Goal: Register for event/course

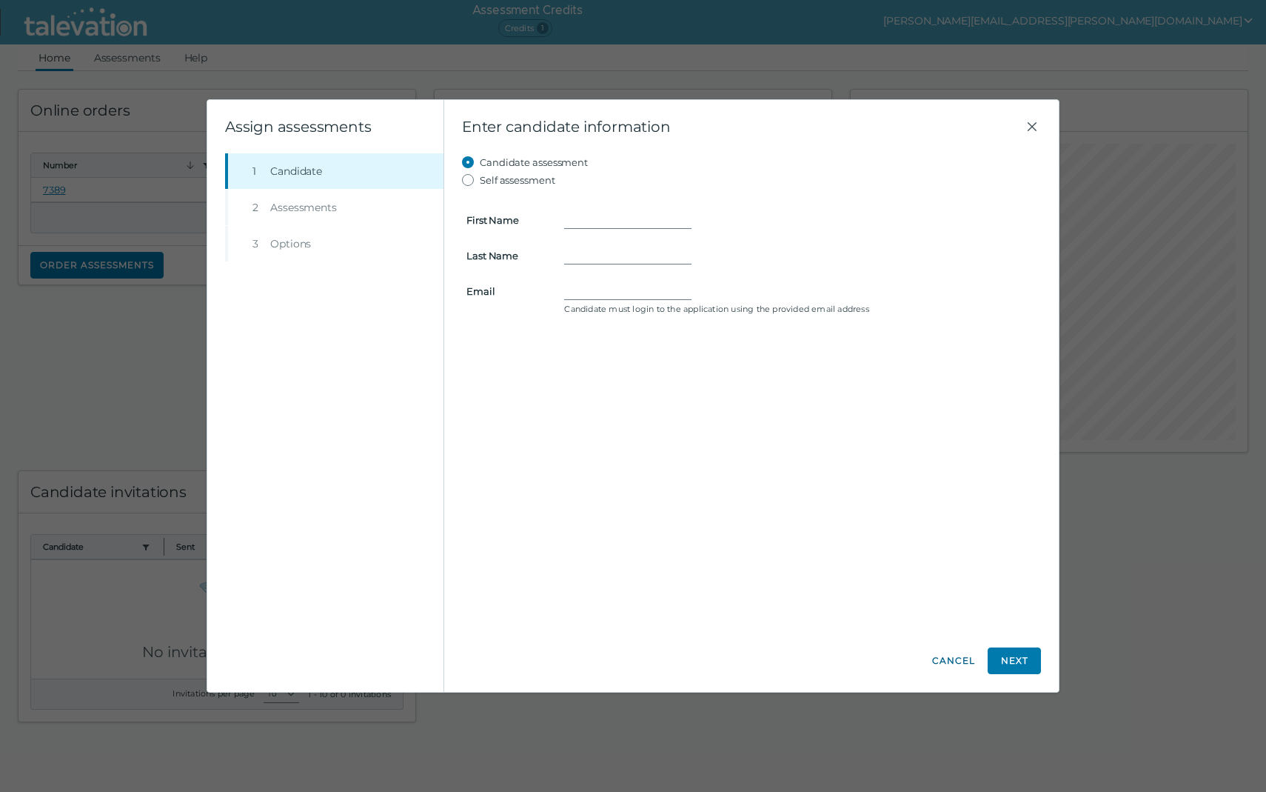
click at [955, 655] on button "Cancel" at bounding box center [954, 660] width 44 height 27
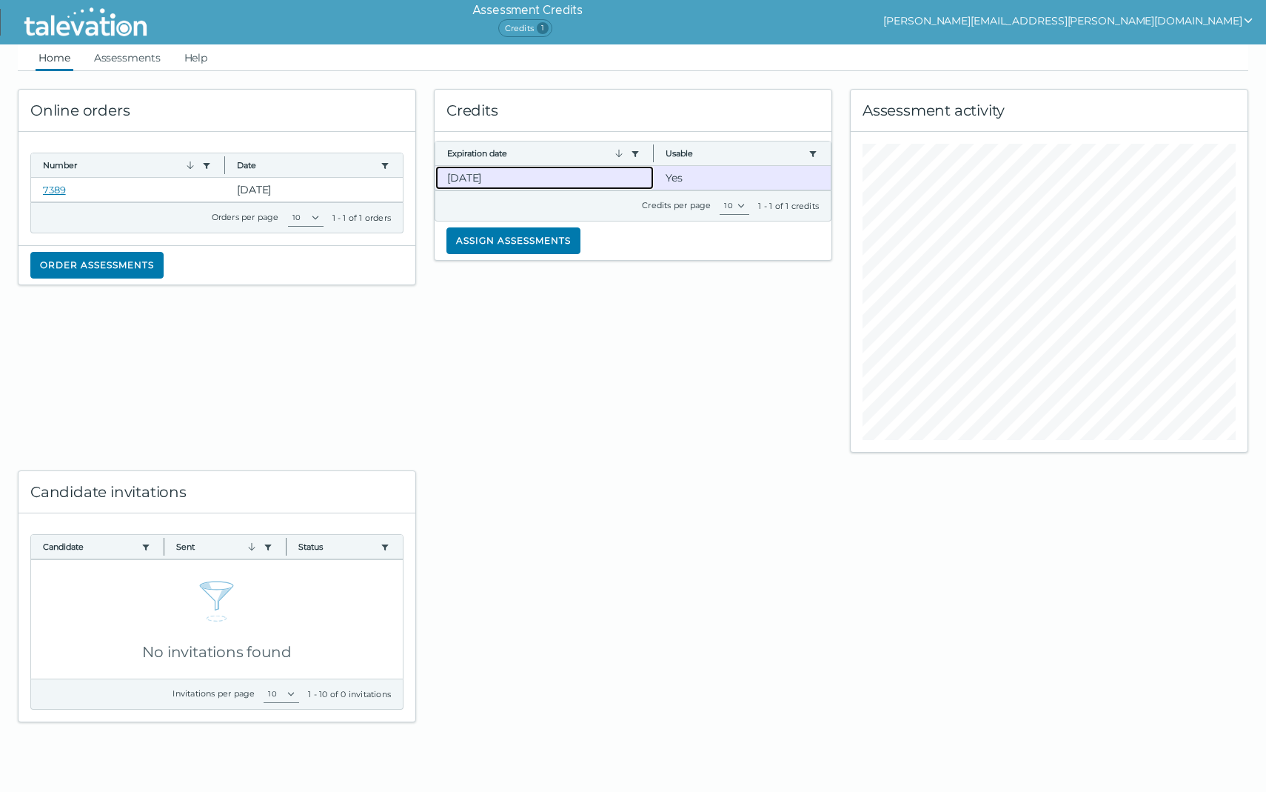
click at [497, 174] on clr-dg-cell "12-13-2025" at bounding box center [544, 178] width 218 height 24
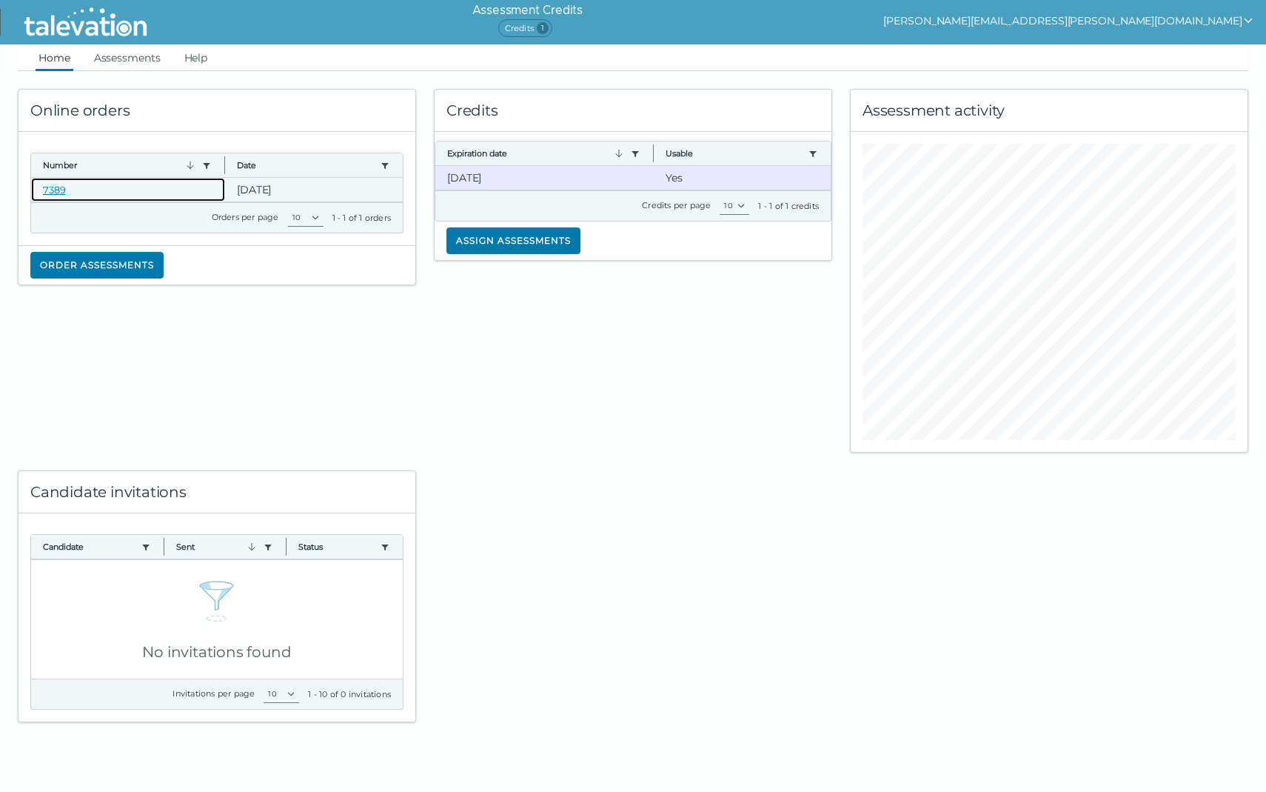
click at [200, 184] on clr-dg-cell "7389" at bounding box center [128, 190] width 194 height 24
click at [67, 183] on clr-dg-cell "7389" at bounding box center [128, 190] width 194 height 24
click at [57, 184] on link "7389" at bounding box center [54, 190] width 23 height 12
click at [120, 48] on link "Assessments" at bounding box center [127, 57] width 73 height 27
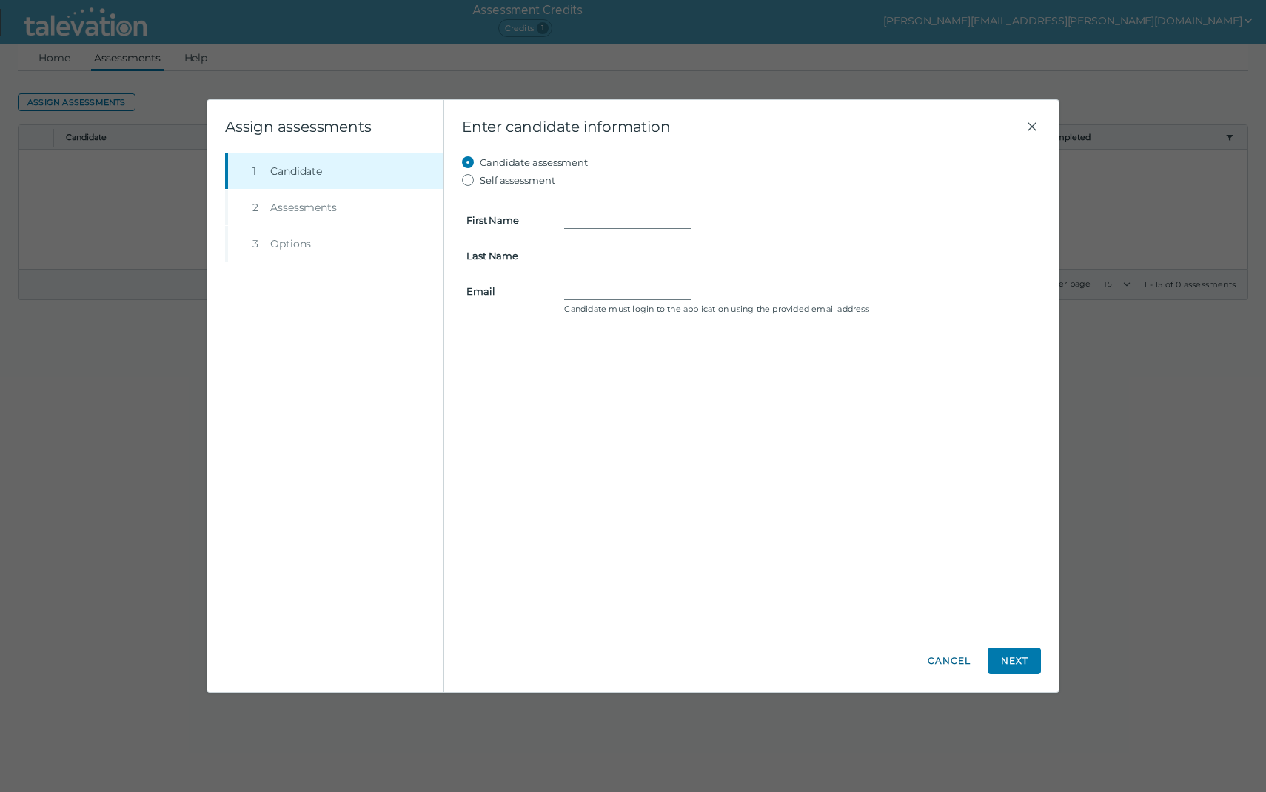
click at [940, 660] on button "Cancel" at bounding box center [949, 660] width 53 height 27
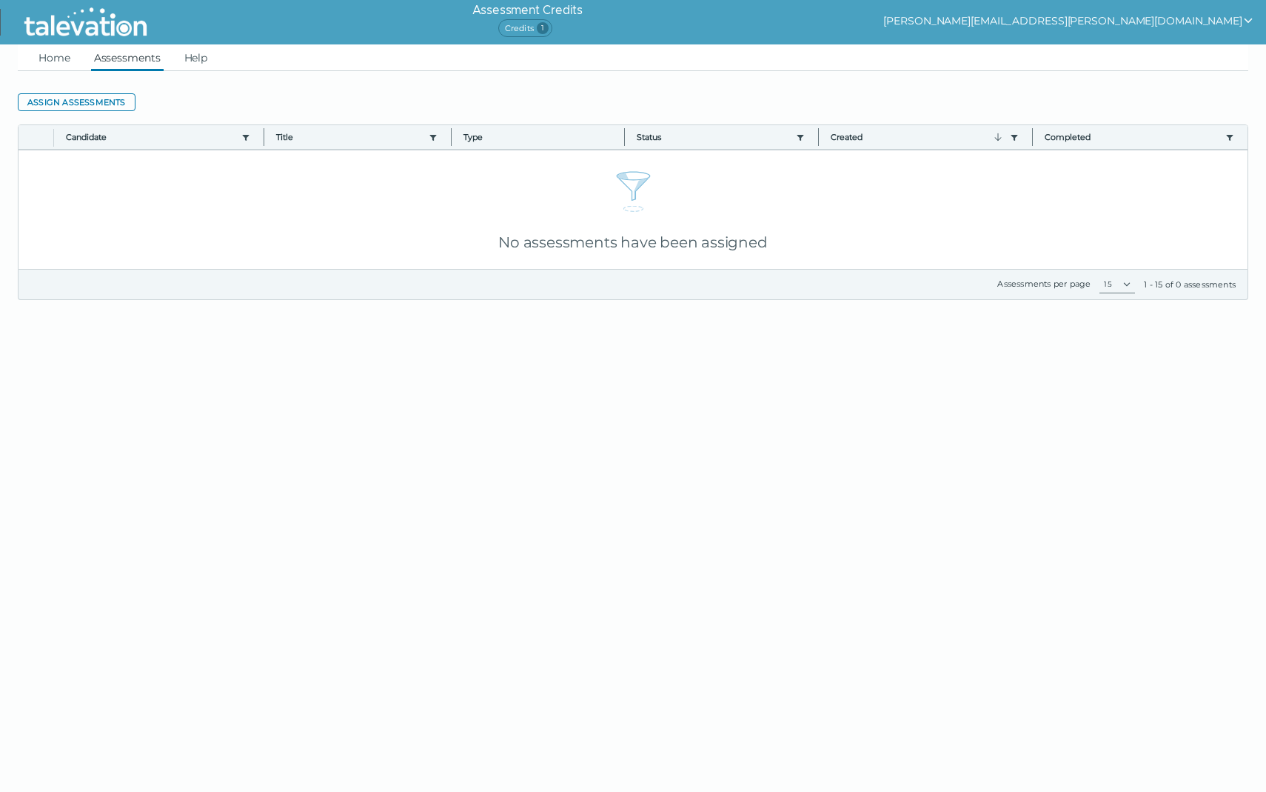
click at [110, 113] on clr-dg-action-bar "Assign assessments" at bounding box center [633, 102] width 1231 height 27
click at [114, 106] on button "Assign assessments" at bounding box center [77, 102] width 118 height 18
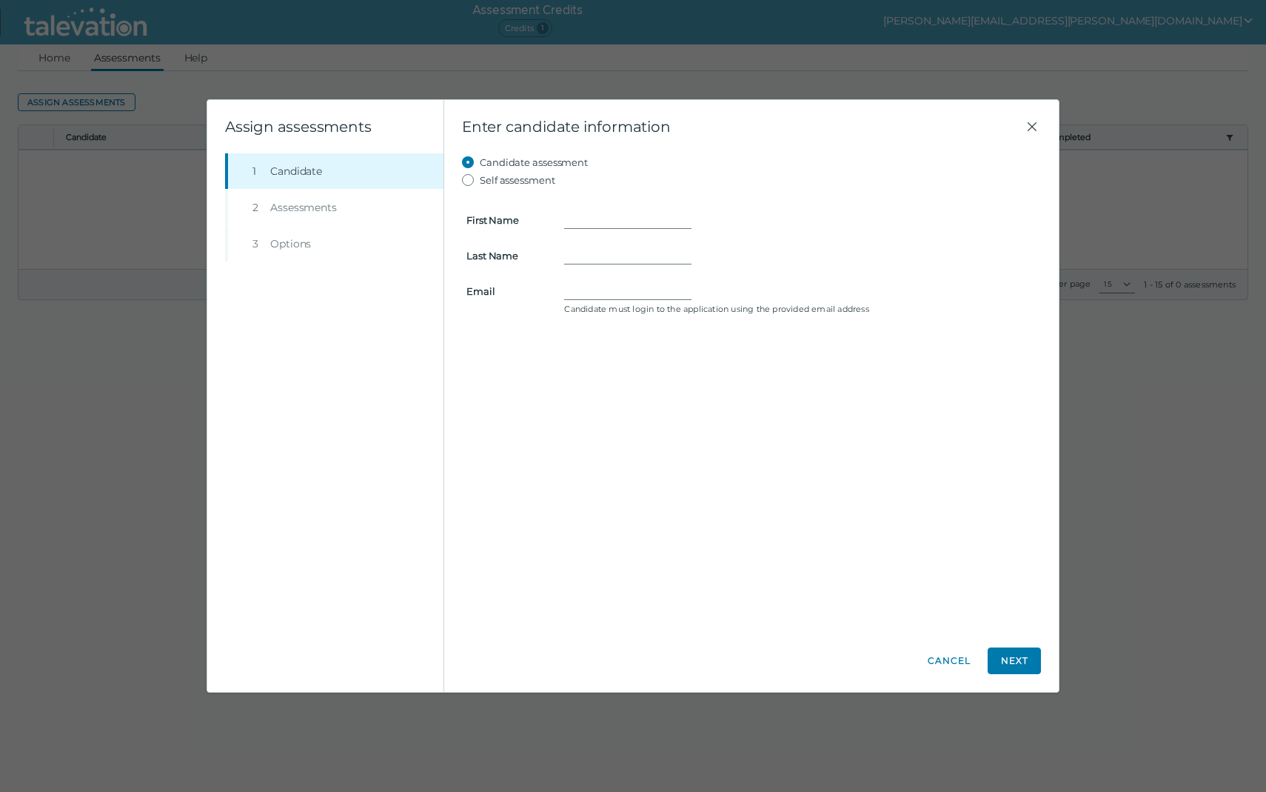
click at [528, 177] on label "Self assessment" at bounding box center [518, 180] width 76 height 18
click at [480, 177] on input "Self assessment" at bounding box center [471, 180] width 18 height 18
radio input "true"
type input "Rajani"
type input "Nimma"
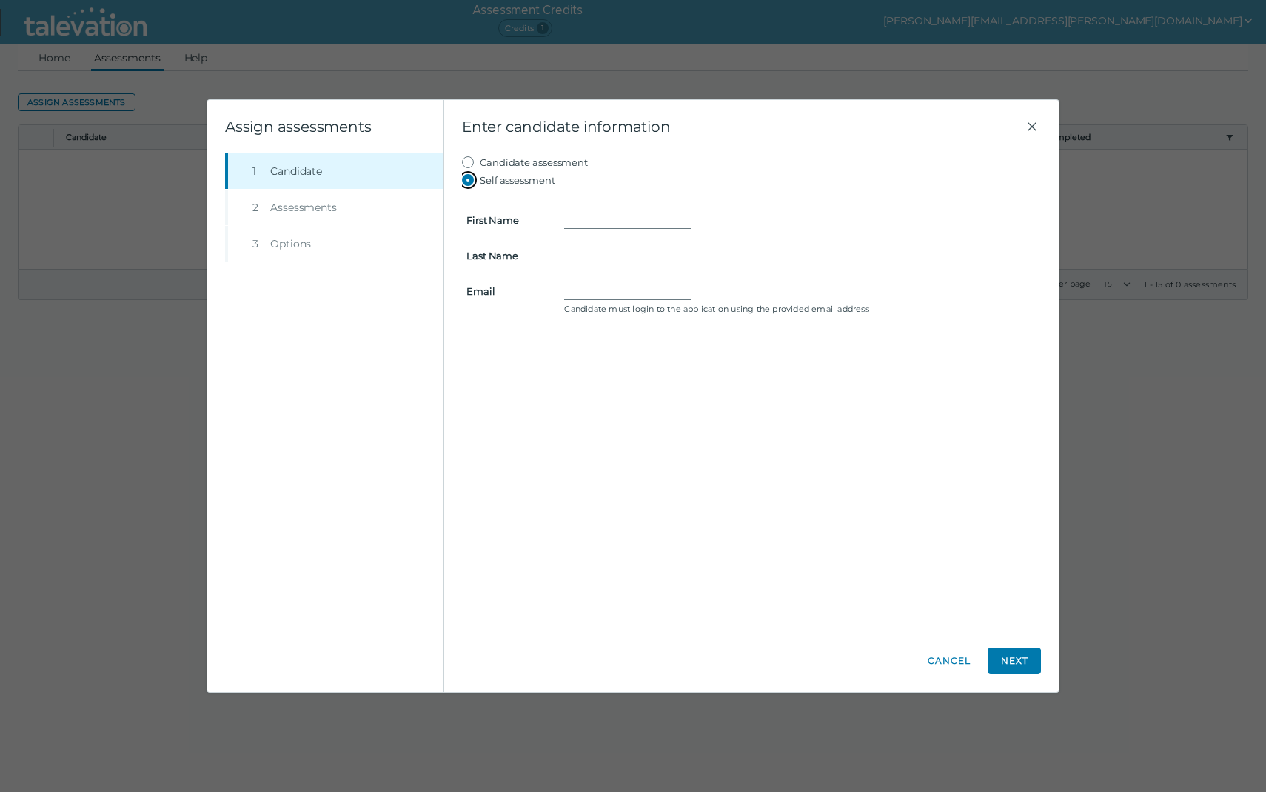
type input "rajani.nimma@gmail.com"
click at [625, 225] on input "Rajani" at bounding box center [627, 220] width 127 height 18
click at [1006, 664] on button "Next" at bounding box center [1014, 660] width 53 height 27
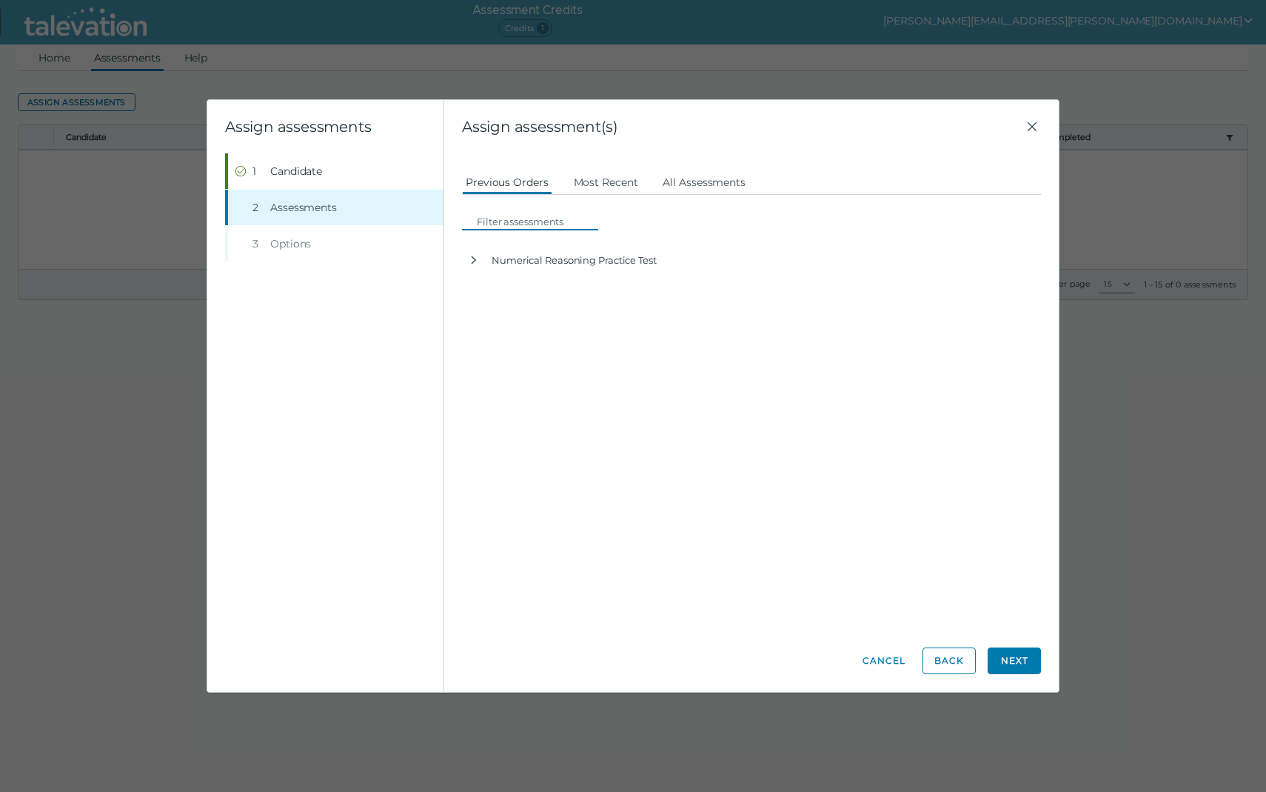
click at [535, 217] on input at bounding box center [534, 222] width 127 height 18
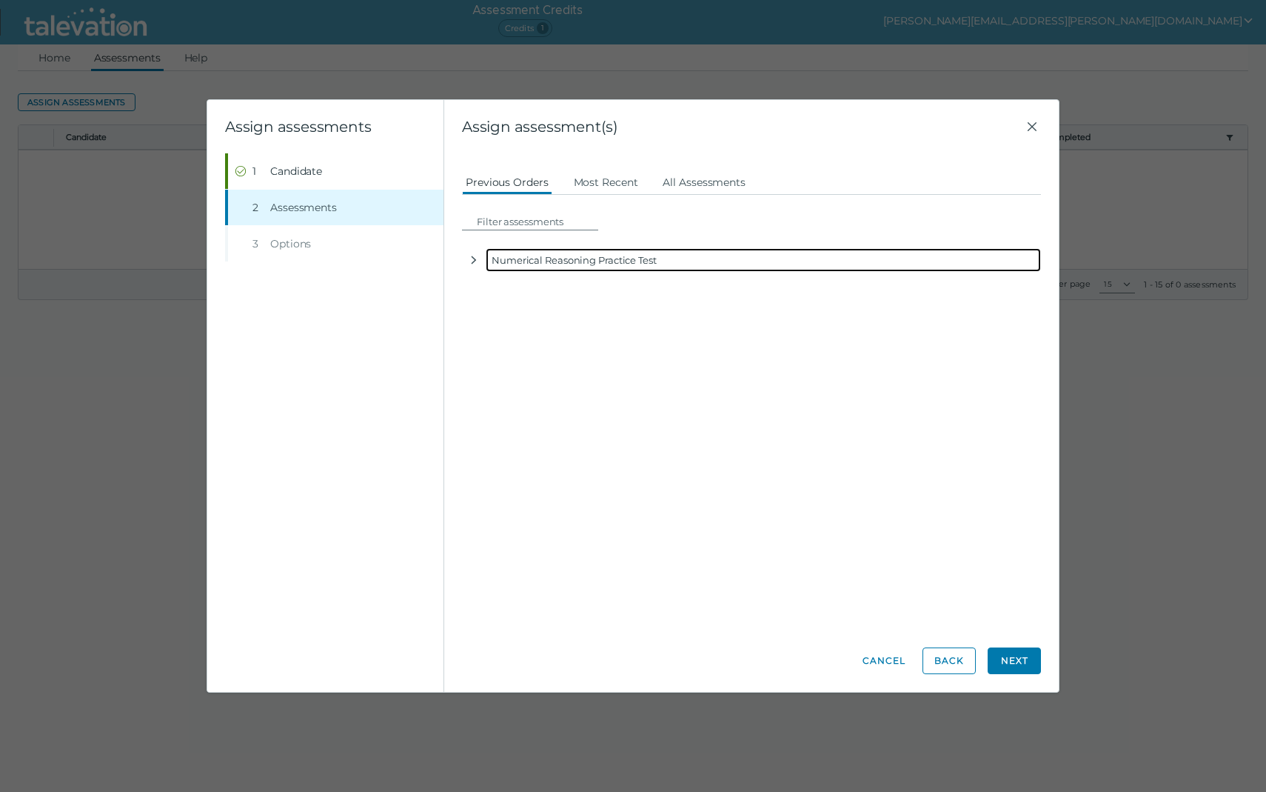
click at [561, 264] on div "Numerical Reasoning Practice Test" at bounding box center [763, 260] width 555 height 24
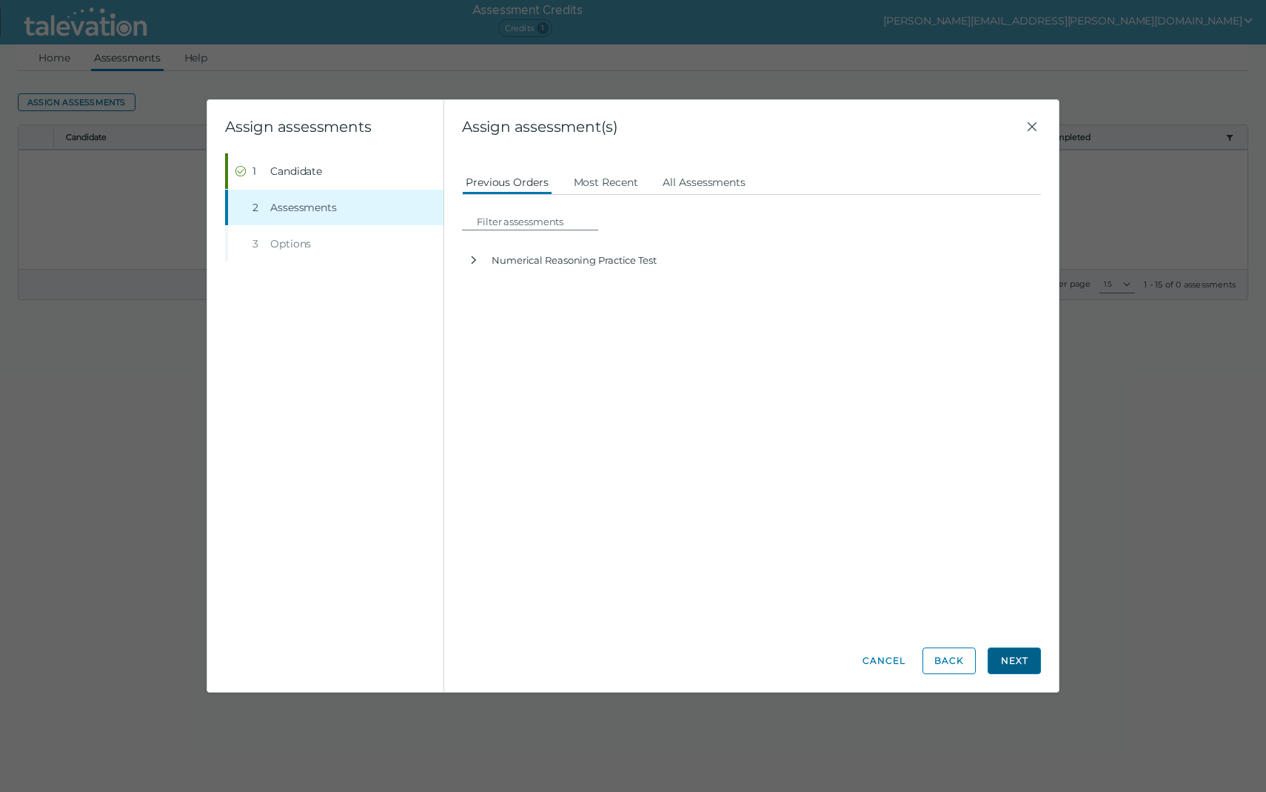
click at [1003, 655] on button "Next" at bounding box center [1014, 660] width 53 height 27
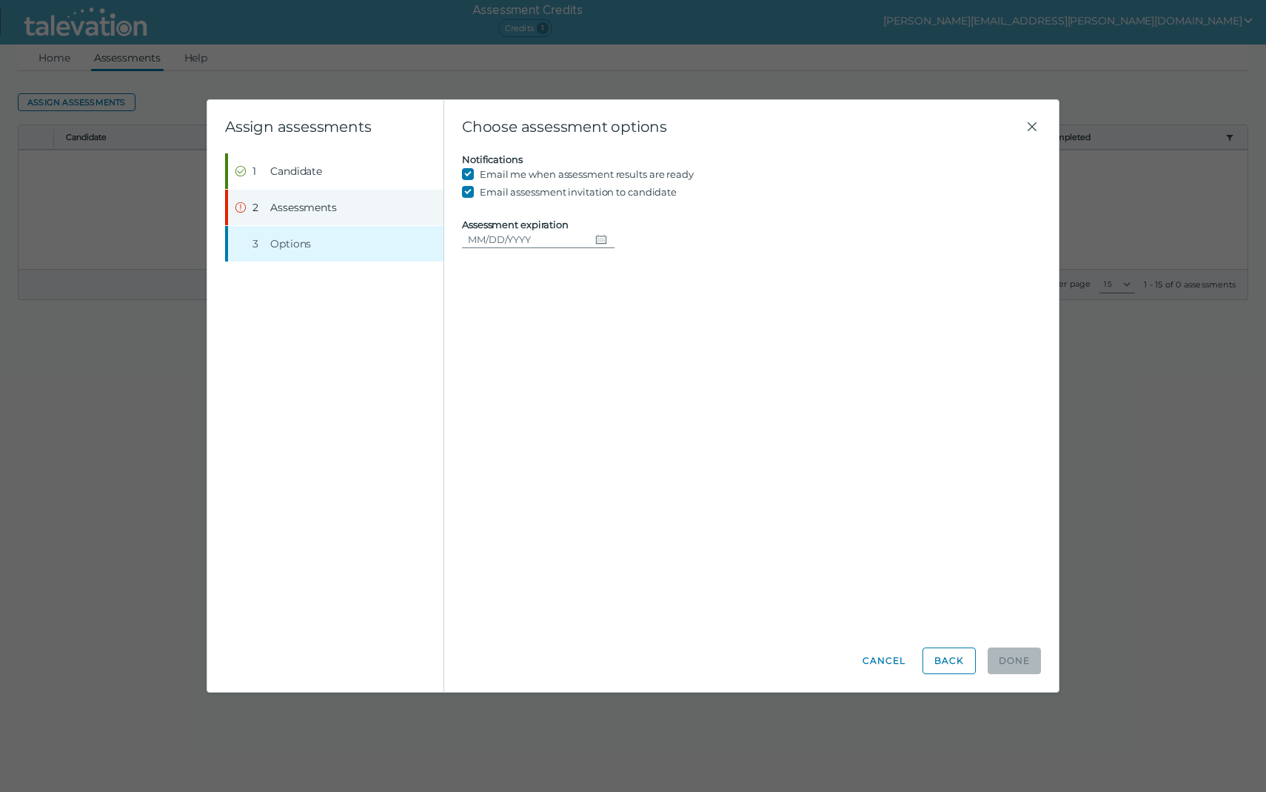
click at [298, 207] on span "Assessments" at bounding box center [303, 207] width 67 height 15
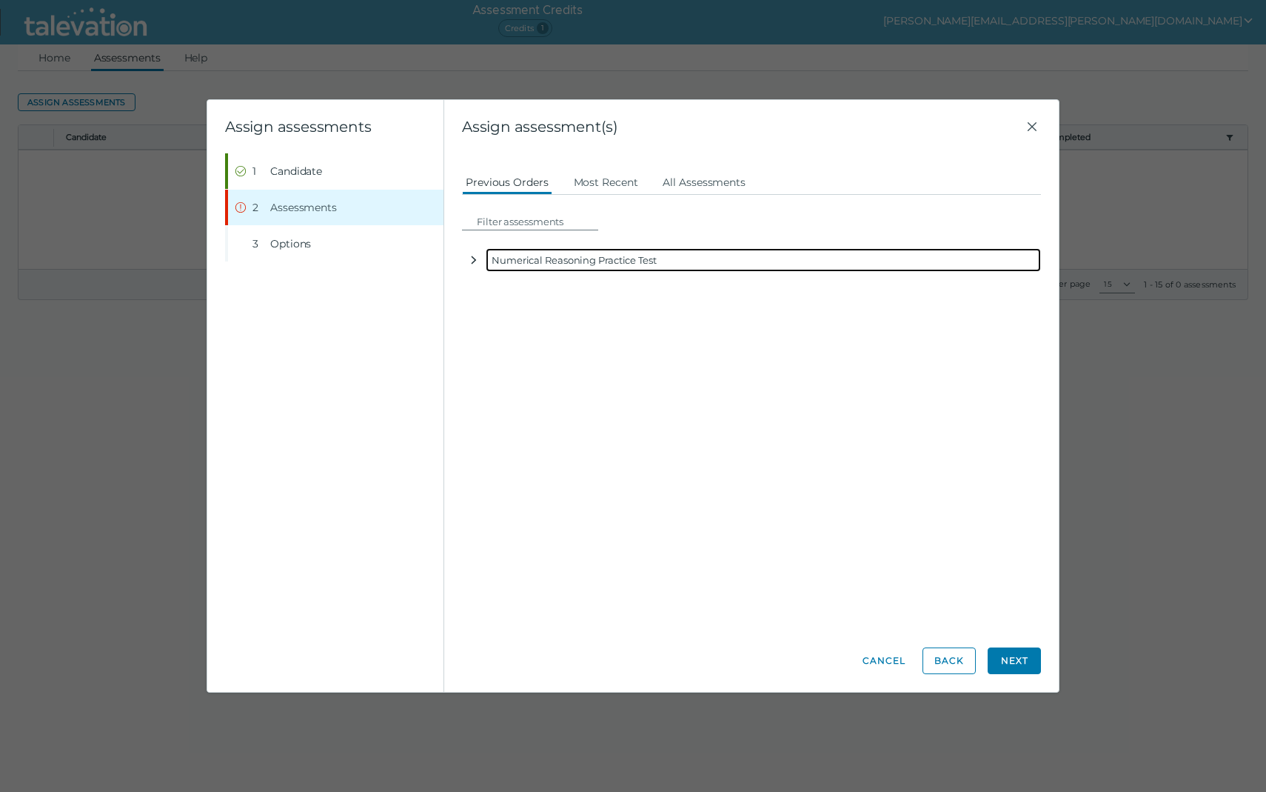
click at [470, 264] on icon "button" at bounding box center [474, 260] width 12 height 12
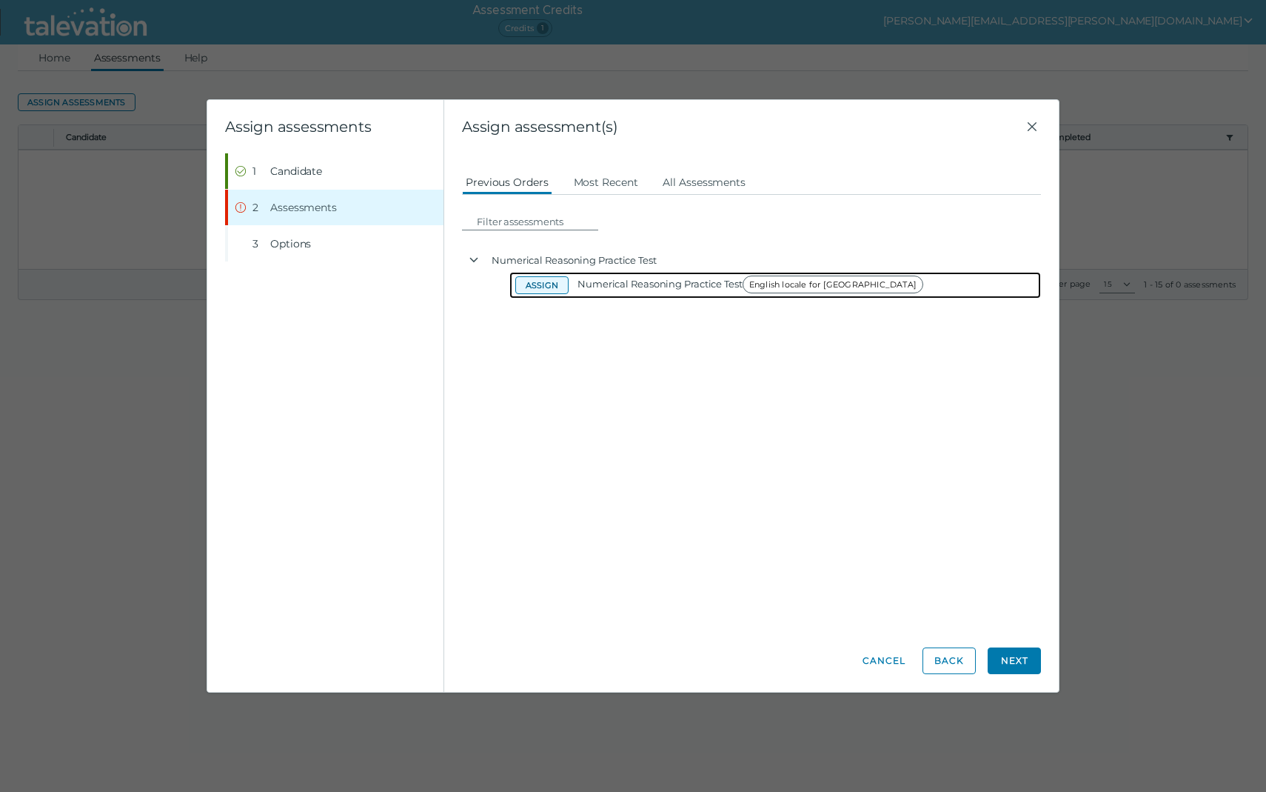
click at [555, 293] on button "Assign" at bounding box center [541, 285] width 53 height 18
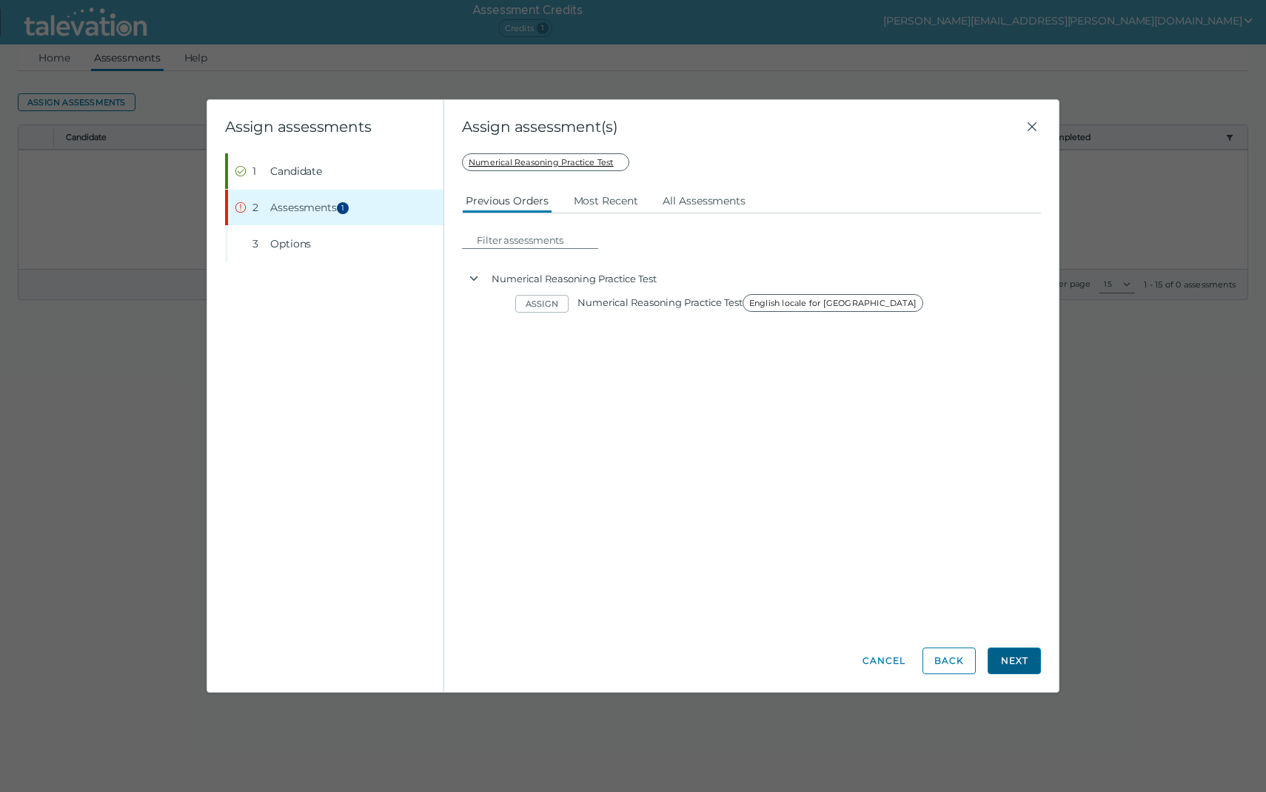
click at [1003, 653] on button "Next" at bounding box center [1014, 660] width 53 height 27
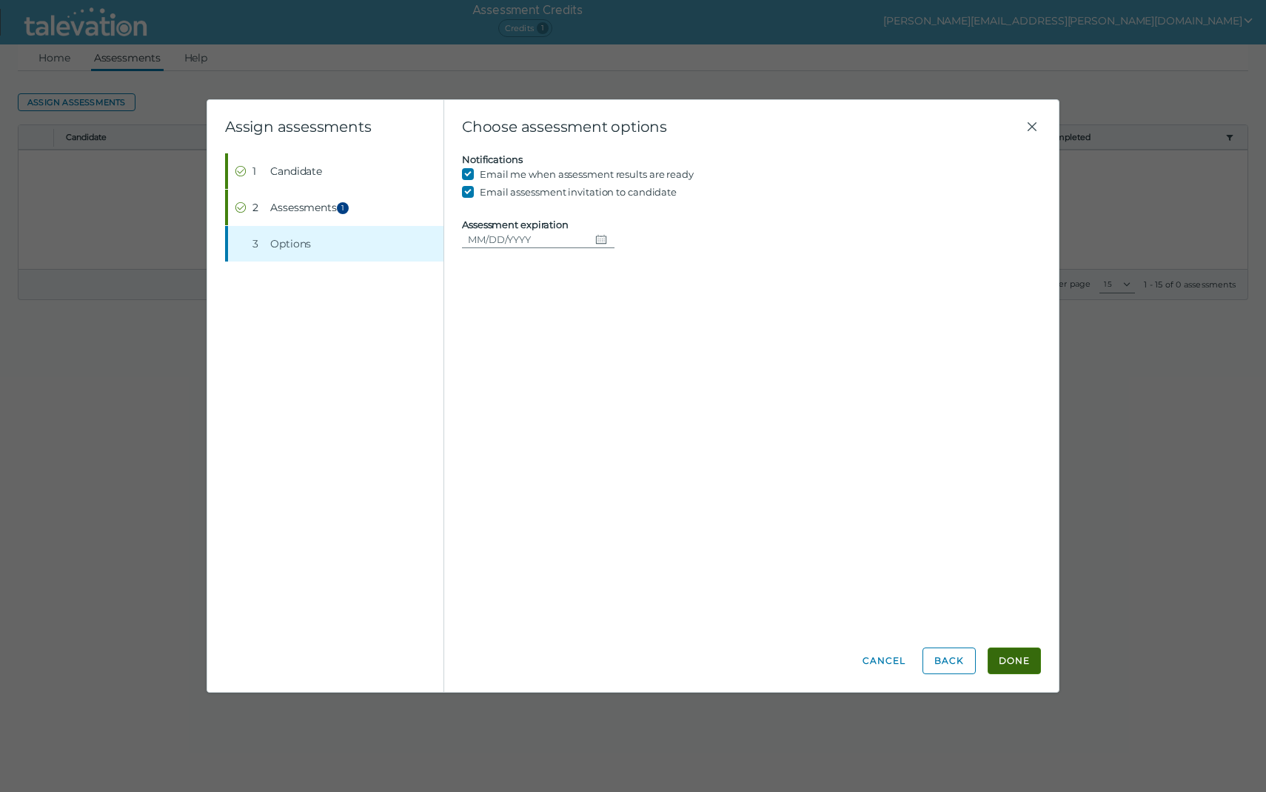
click at [1024, 661] on button "Done" at bounding box center [1014, 660] width 53 height 27
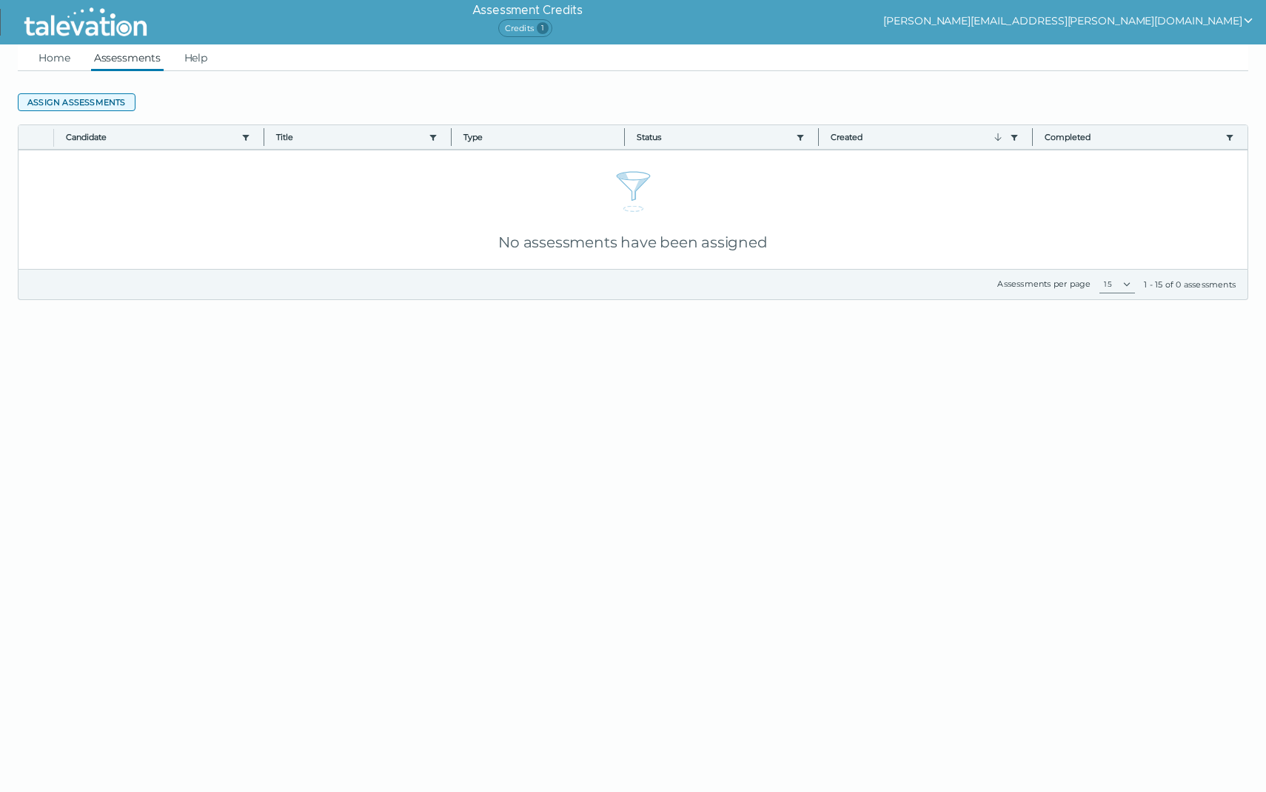
click at [121, 101] on button "Assign assessments" at bounding box center [77, 102] width 118 height 18
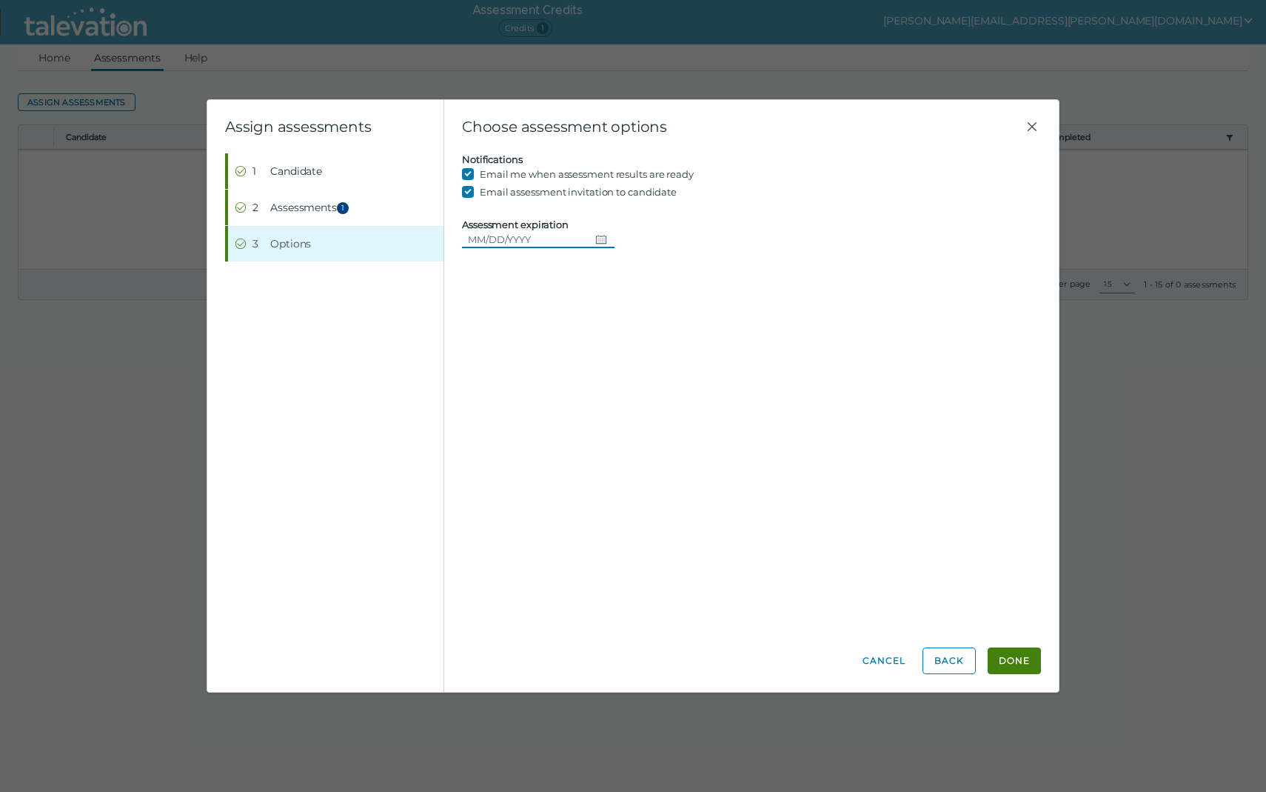
click at [568, 242] on input "Assessment expiration" at bounding box center [525, 239] width 127 height 18
click at [615, 246] on button "Choose date" at bounding box center [601, 239] width 25 height 18
click at [576, 393] on button "15" at bounding box center [568, 394] width 27 height 27
type input "10/15/2025"
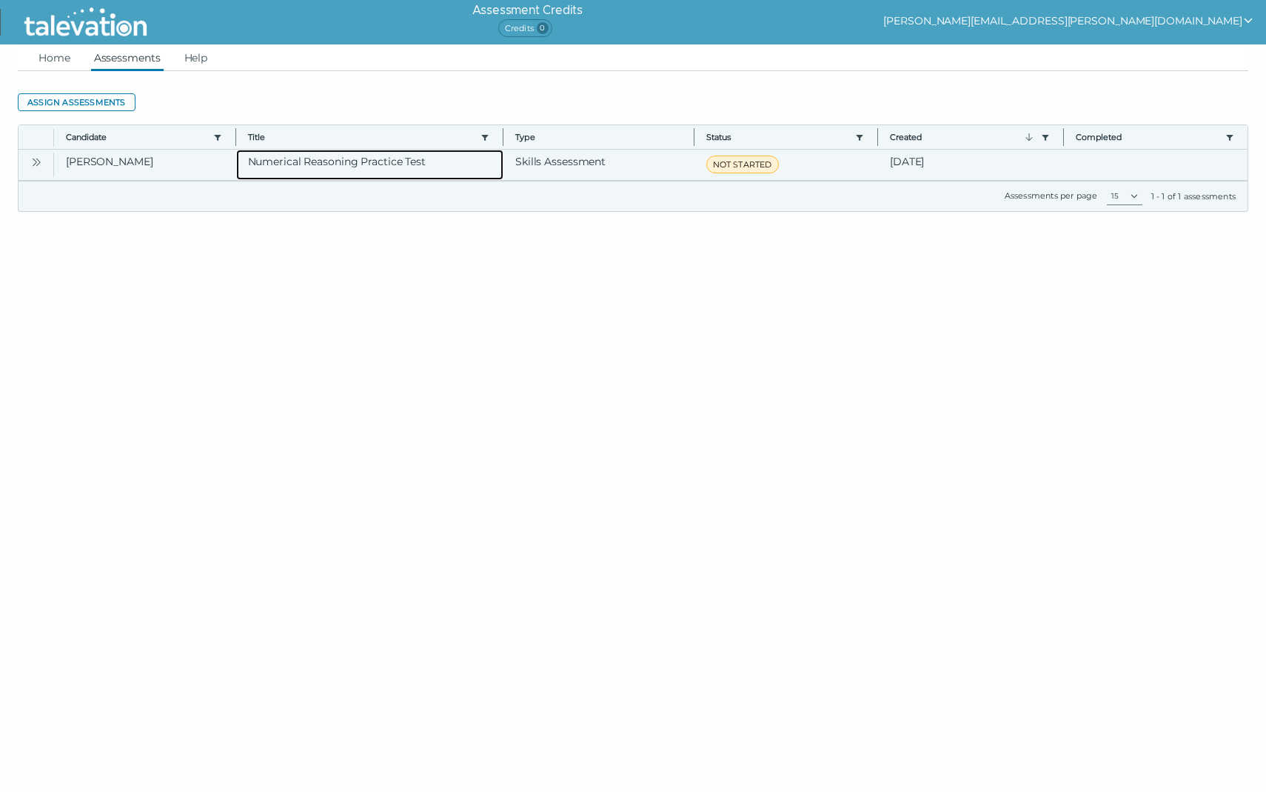
click at [291, 158] on clr-dg-cell "Numerical Reasoning Practice Test" at bounding box center [370, 165] width 268 height 30
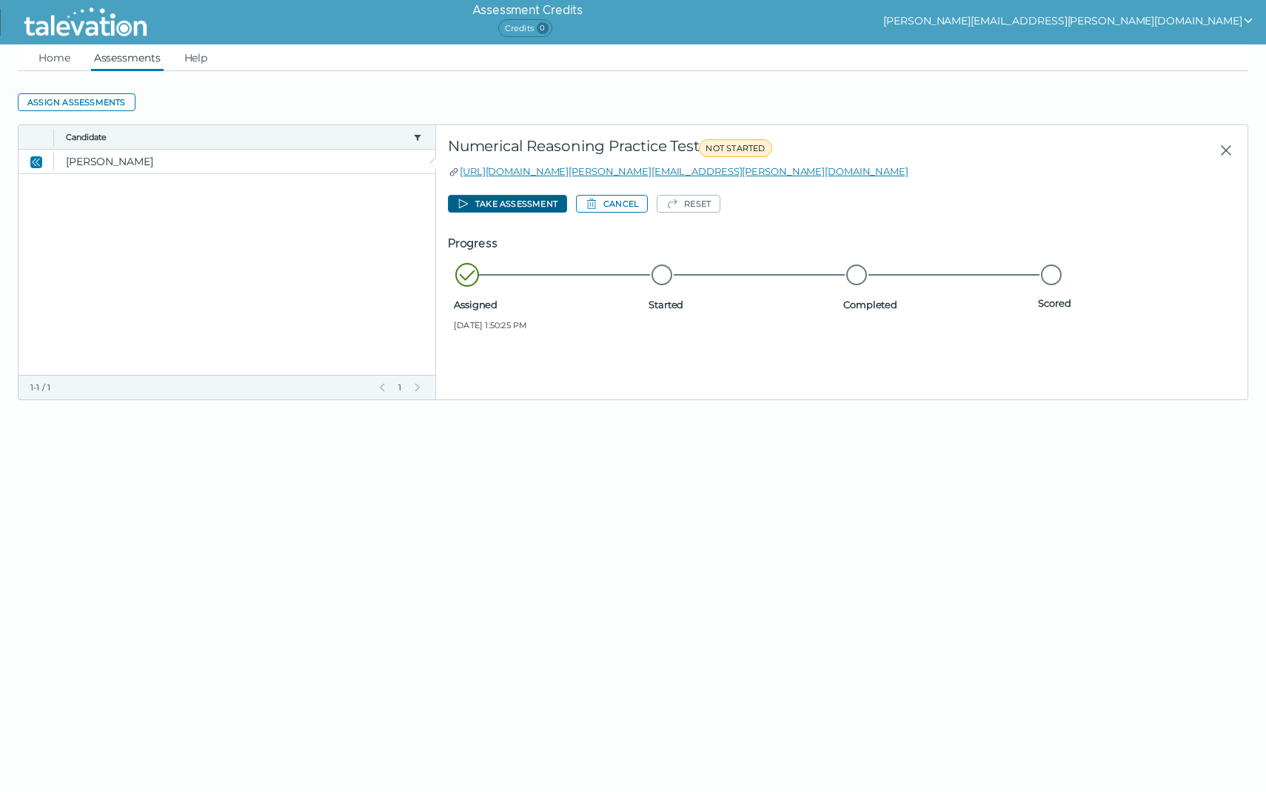
click at [487, 205] on button "Take assessment" at bounding box center [507, 204] width 119 height 18
